Goal: Task Accomplishment & Management: Complete application form

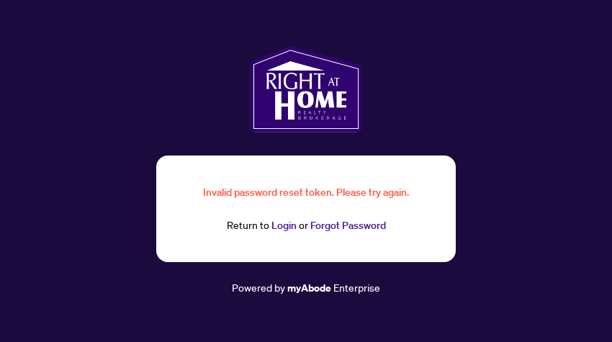
click at [335, 225] on link "Forgot Password" at bounding box center [348, 225] width 76 height 13
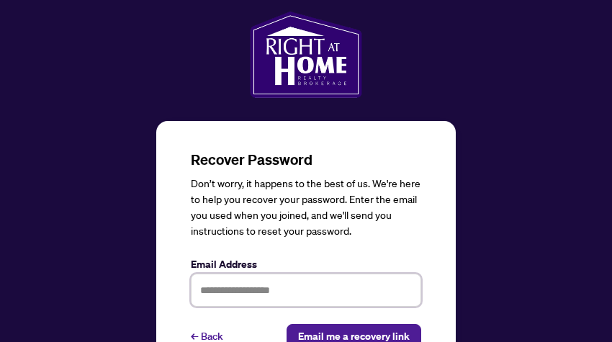
click at [233, 289] on input "text" at bounding box center [306, 290] width 230 height 33
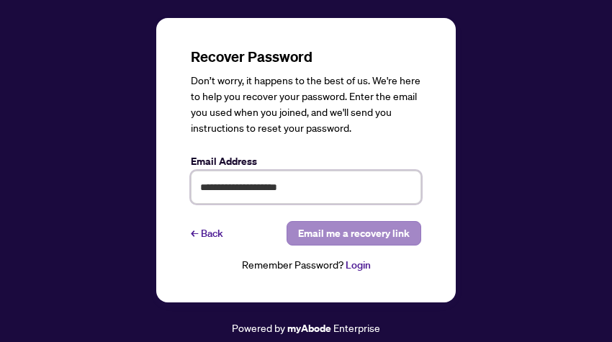
type input "**********"
click at [374, 229] on span "Email me a recovery link" at bounding box center [354, 233] width 112 height 23
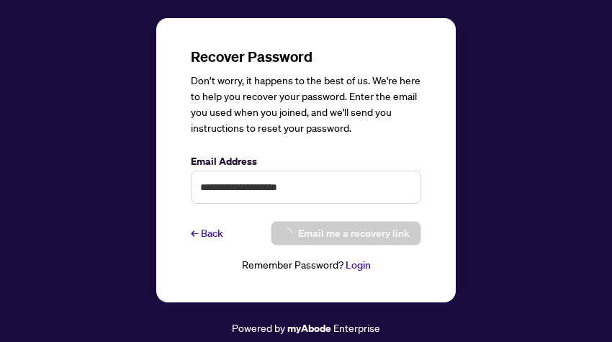
scroll to position [75, 0]
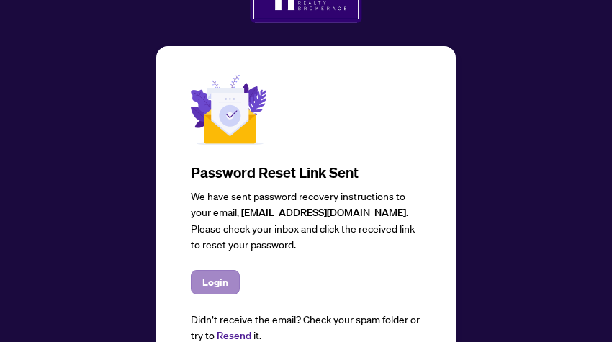
click at [210, 279] on span "Login" at bounding box center [215, 282] width 26 height 23
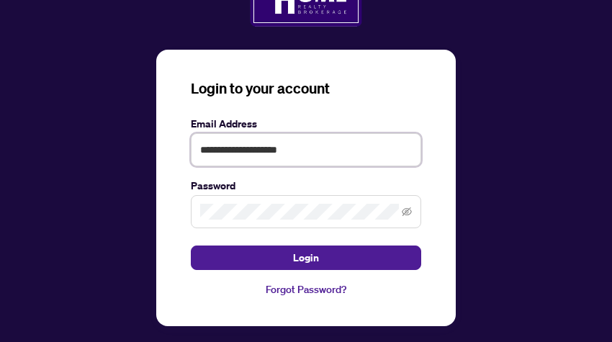
type input "**********"
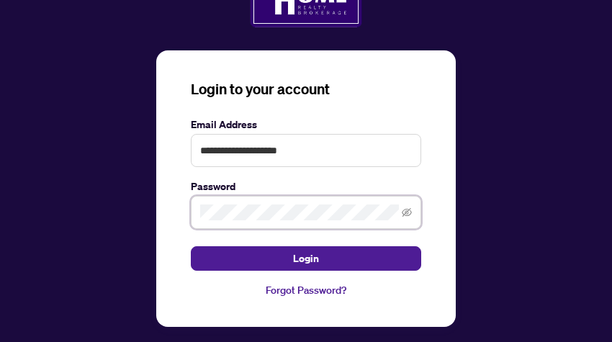
scroll to position [71, 0]
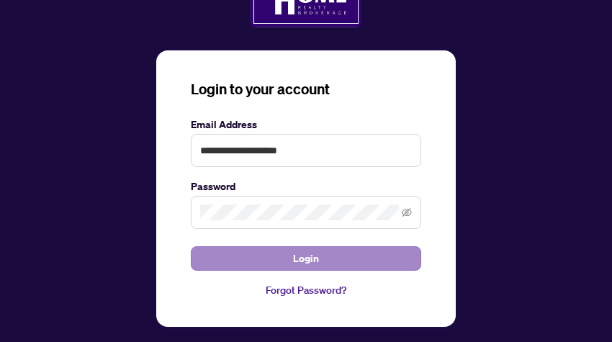
click at [331, 257] on button "Login" at bounding box center [306, 258] width 230 height 24
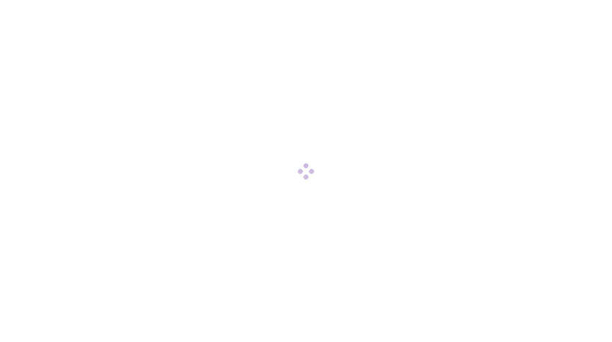
scroll to position [0, 0]
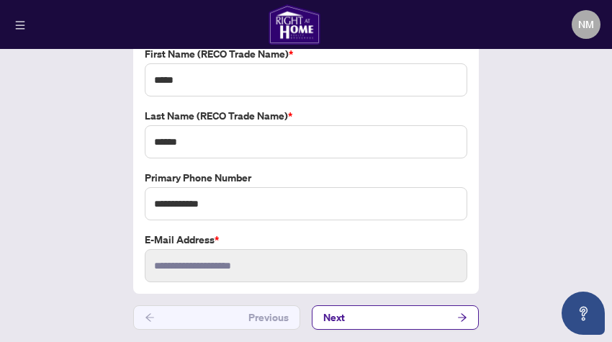
scroll to position [107, 0]
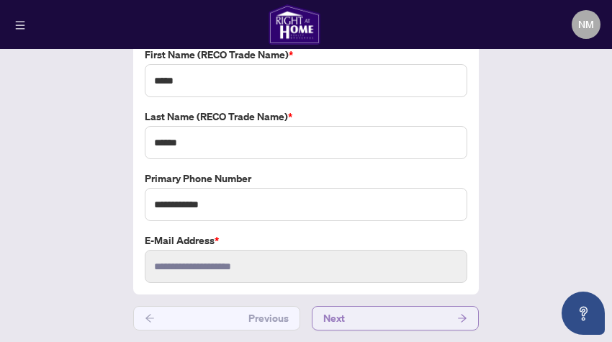
click at [377, 318] on button "Next" at bounding box center [395, 318] width 167 height 24
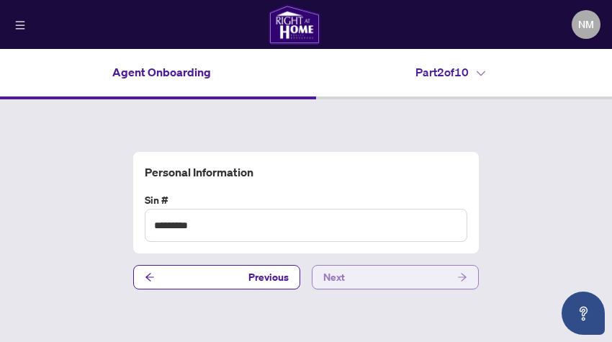
click at [373, 271] on button "Next" at bounding box center [395, 277] width 167 height 24
click at [363, 278] on button "Next" at bounding box center [395, 277] width 167 height 24
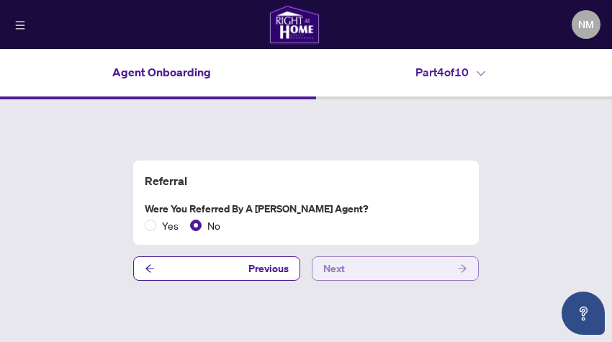
click at [369, 274] on button "Next" at bounding box center [395, 268] width 167 height 24
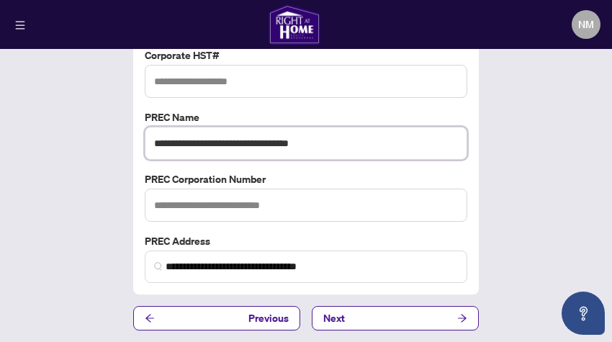
scroll to position [150, 0]
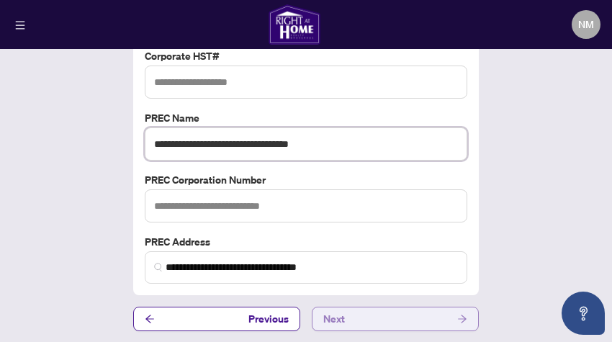
type input "**********"
click at [356, 316] on button "Next" at bounding box center [395, 319] width 167 height 24
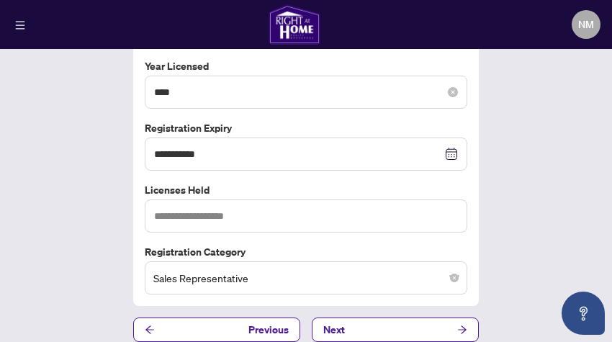
scroll to position [158, 0]
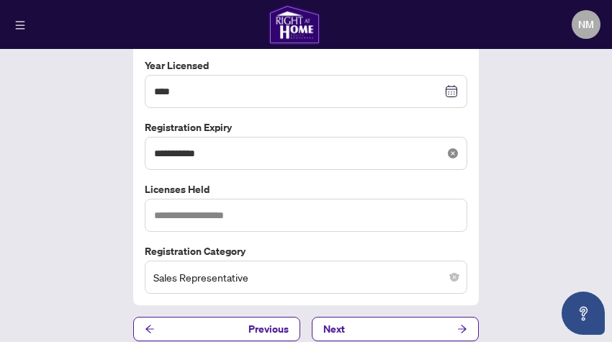
click at [454, 148] on icon "close-circle" at bounding box center [453, 153] width 10 height 10
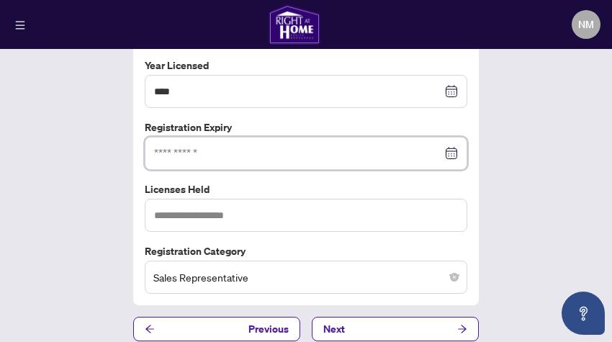
click at [215, 152] on input at bounding box center [298, 153] width 288 height 16
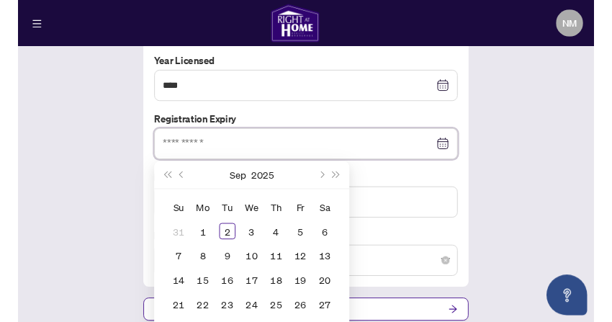
scroll to position [0, 0]
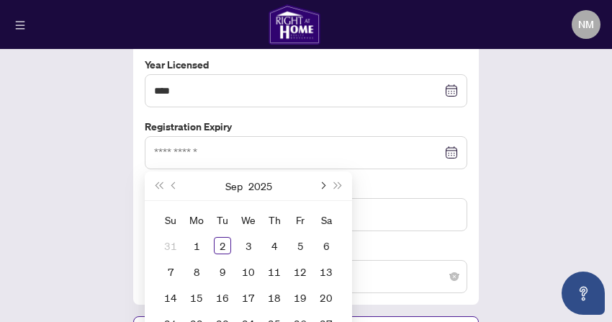
click at [325, 180] on button "Next month (PageDown)" at bounding box center [322, 185] width 16 height 29
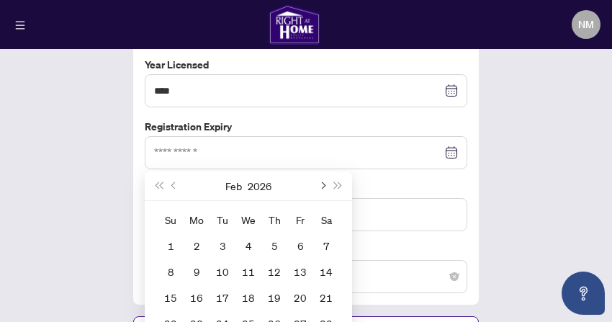
click at [325, 180] on button "Next month (PageDown)" at bounding box center [322, 185] width 16 height 29
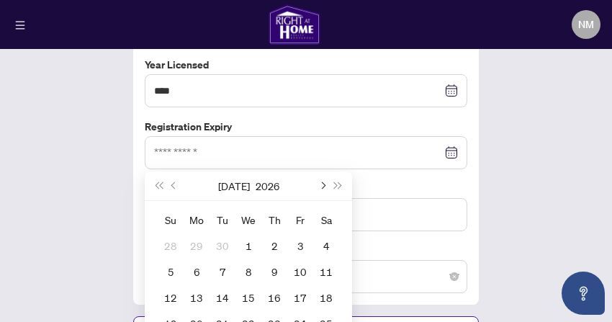
click at [325, 180] on button "Next month (PageDown)" at bounding box center [322, 185] width 16 height 29
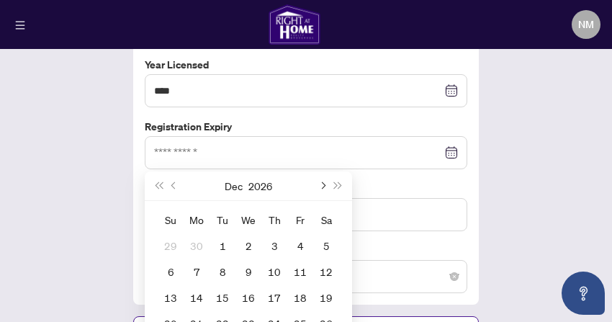
click at [325, 180] on button "Next month (PageDown)" at bounding box center [322, 185] width 16 height 29
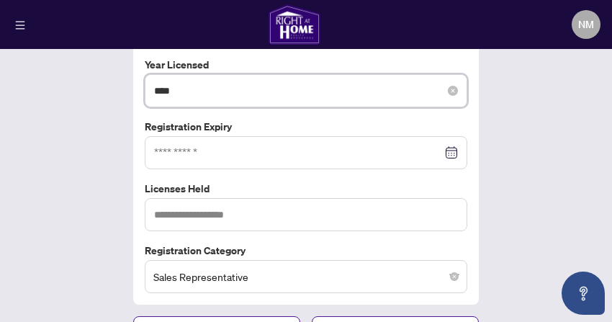
paste input "*******"
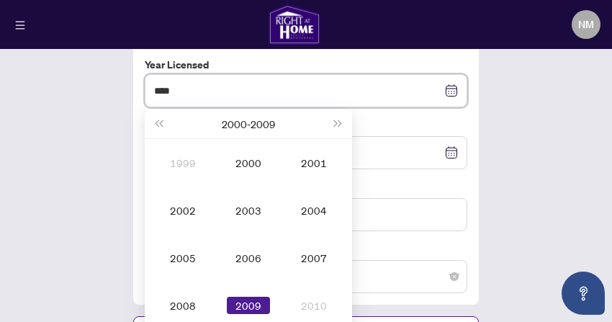
type input "****"
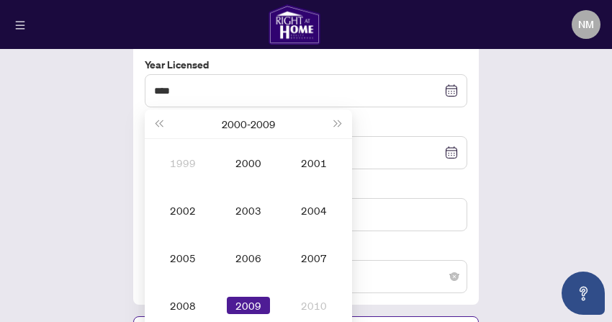
click at [526, 114] on div "RECO License Information RECO Registration Number ******* Year Licensed **** 20…" at bounding box center [306, 147] width 612 height 415
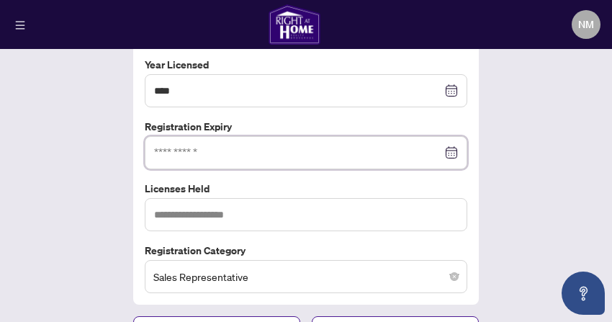
click at [227, 150] on input at bounding box center [298, 153] width 288 height 16
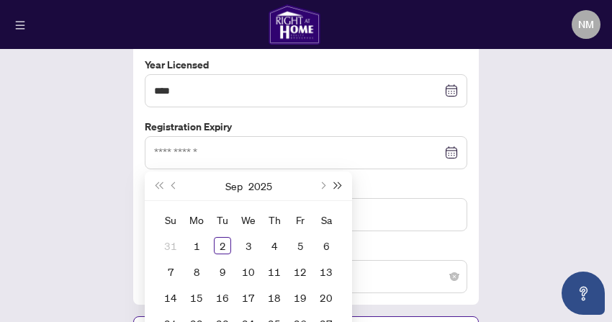
click at [339, 181] on button "Next year (Control + right)" at bounding box center [338, 185] width 16 height 29
click at [176, 181] on button "Previous month (PageUp)" at bounding box center [174, 185] width 16 height 29
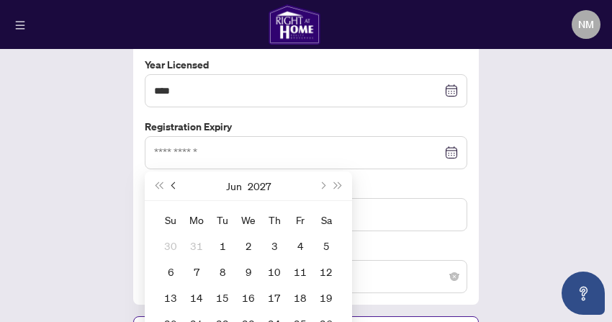
click at [176, 181] on button "Previous month (PageUp)" at bounding box center [174, 185] width 16 height 29
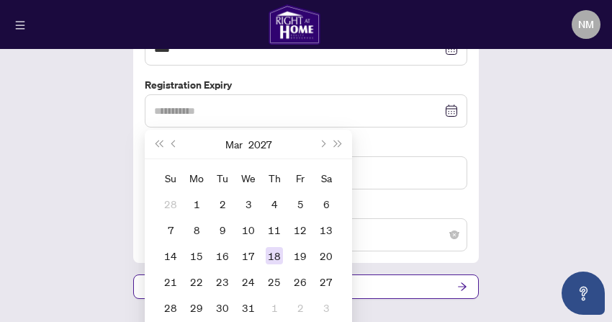
scroll to position [202, 0]
type input "**********"
click at [293, 278] on div "26" at bounding box center [300, 280] width 17 height 17
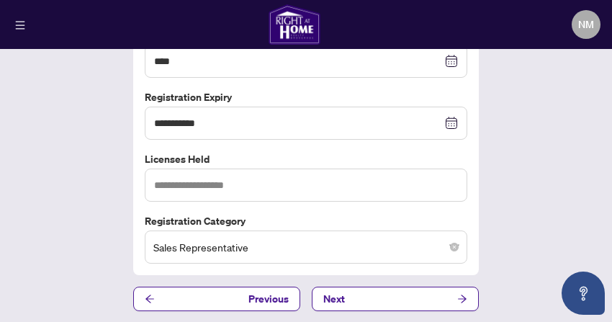
scroll to position [0, 0]
click at [410, 291] on button "Next" at bounding box center [395, 299] width 167 height 24
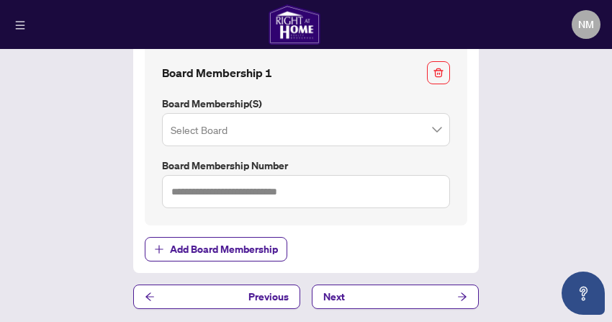
scroll to position [0, 1]
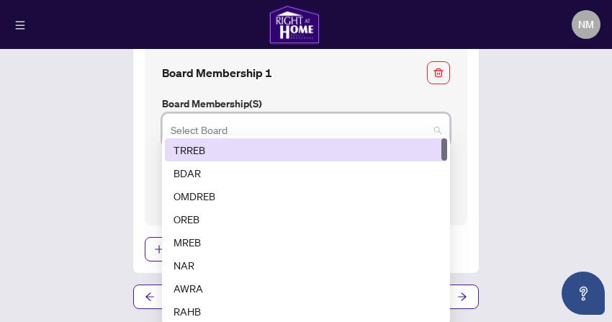
click at [230, 129] on input "search" at bounding box center [300, 132] width 258 height 32
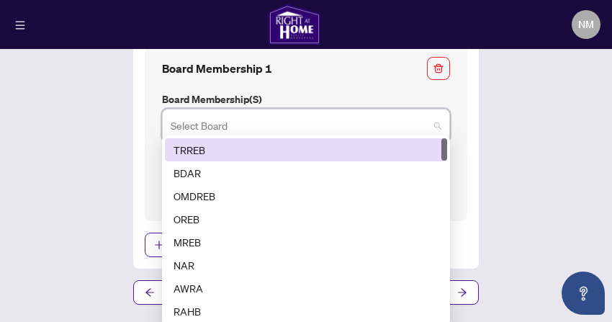
click at [218, 150] on div "TRREB" at bounding box center [306, 150] width 265 height 16
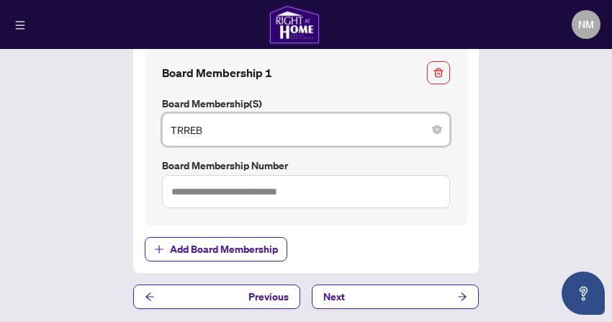
scroll to position [0, 0]
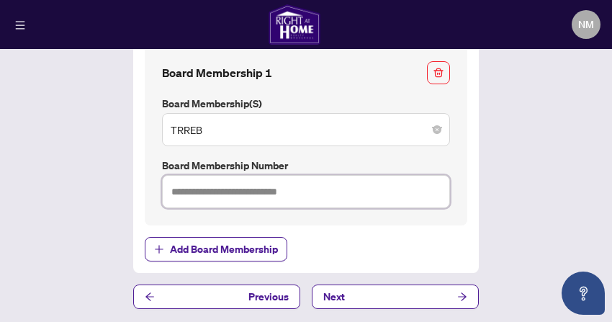
click at [266, 188] on input "text" at bounding box center [306, 191] width 288 height 33
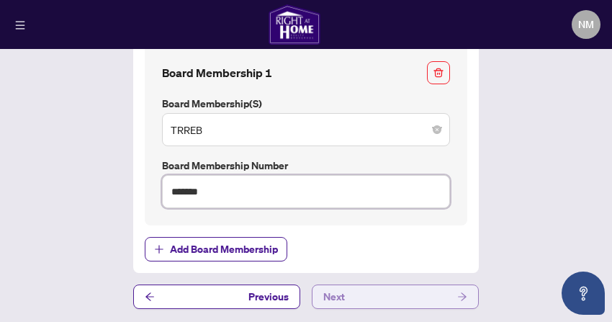
scroll to position [107, 0]
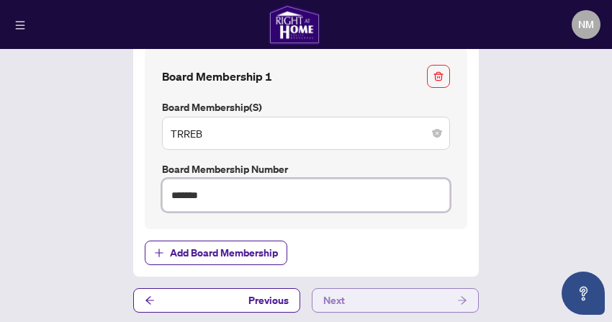
type input "*******"
click at [379, 292] on button "Next" at bounding box center [395, 300] width 167 height 24
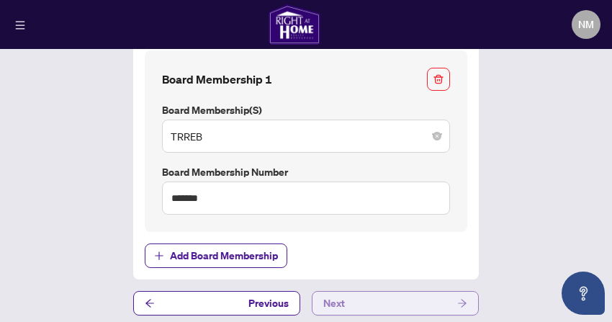
scroll to position [0, 0]
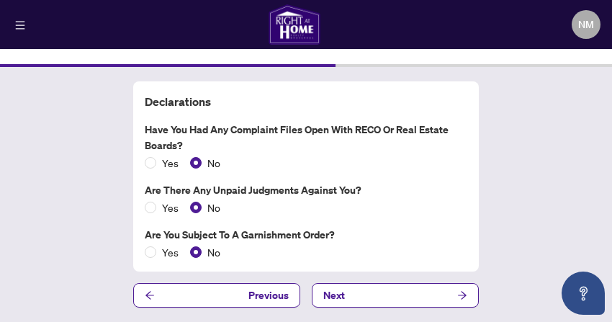
scroll to position [30, 0]
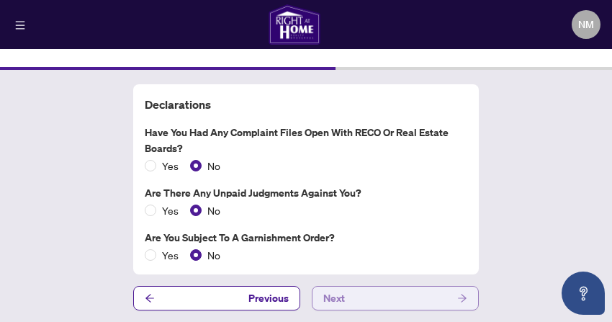
click at [370, 296] on button "Next" at bounding box center [395, 298] width 167 height 24
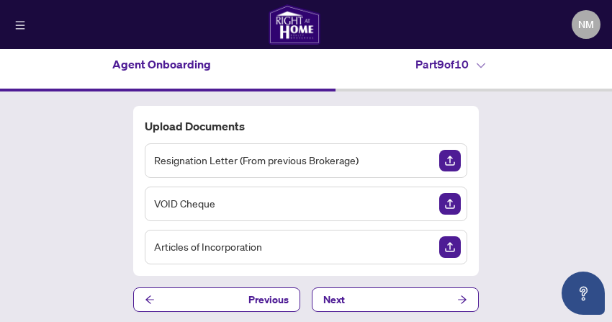
click at [315, 250] on div "Articles of Incorporation" at bounding box center [306, 247] width 323 height 35
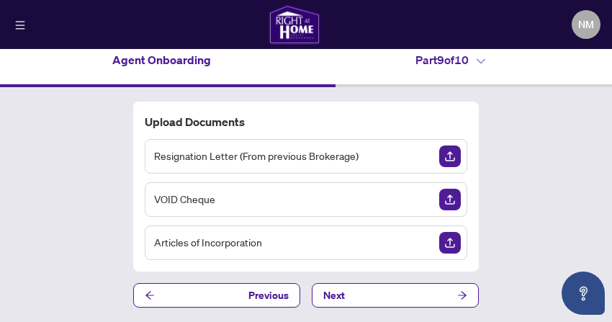
scroll to position [12, 0]
click at [448, 240] on img "Upload Document" at bounding box center [450, 243] width 22 height 22
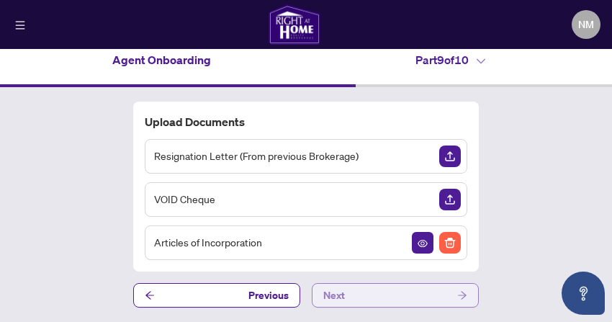
click at [339, 297] on span "Next" at bounding box center [334, 295] width 22 height 23
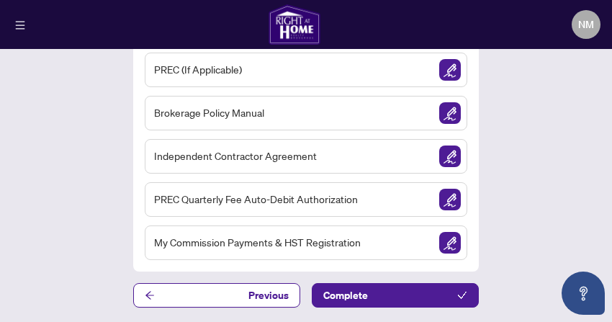
scroll to position [185, 0]
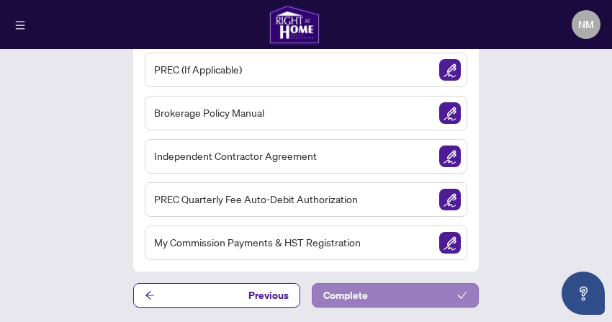
click at [397, 291] on button "Complete" at bounding box center [395, 295] width 167 height 24
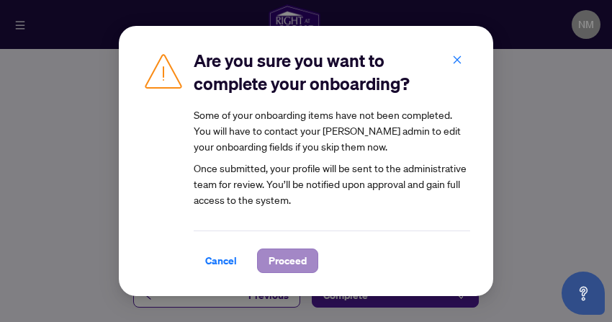
click at [294, 256] on span "Proceed" at bounding box center [288, 260] width 38 height 23
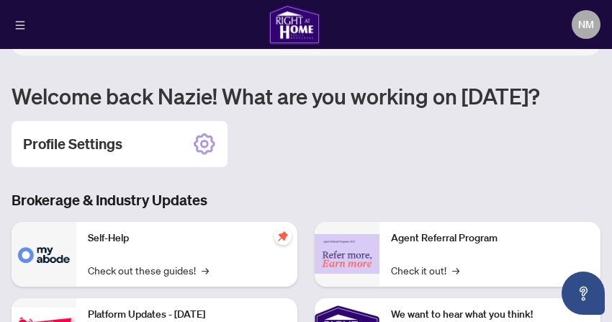
scroll to position [168, 0]
